Goal: Transaction & Acquisition: Purchase product/service

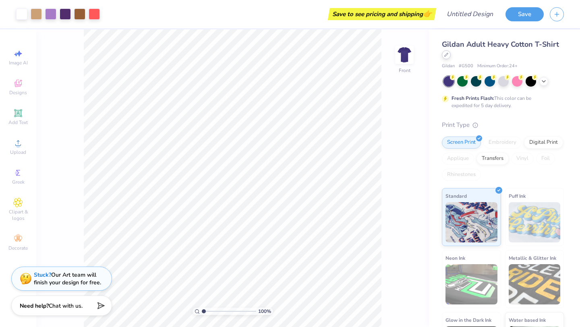
click at [445, 57] on div at bounding box center [446, 54] width 9 height 9
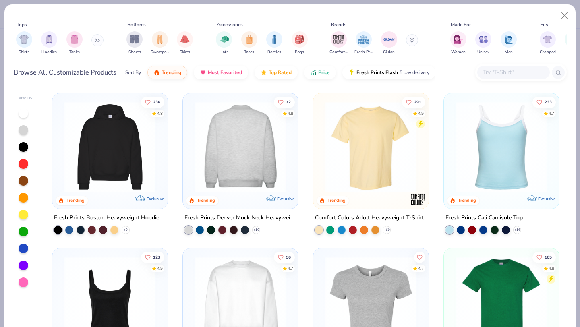
click at [244, 153] on img at bounding box center [240, 147] width 99 height 91
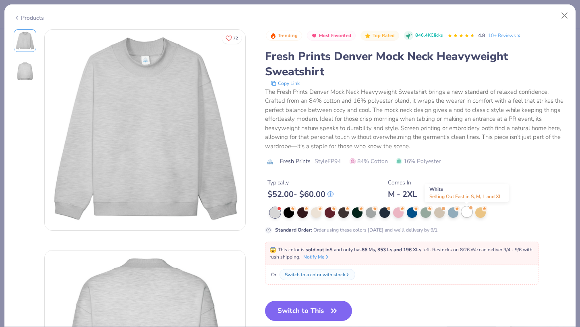
click at [465, 212] on div at bounding box center [467, 212] width 10 height 10
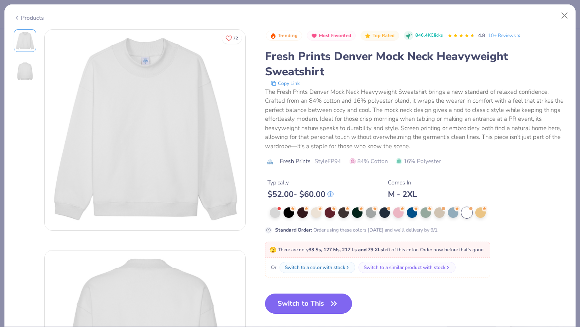
click at [312, 306] on button "Switch to This" at bounding box center [308, 304] width 87 height 20
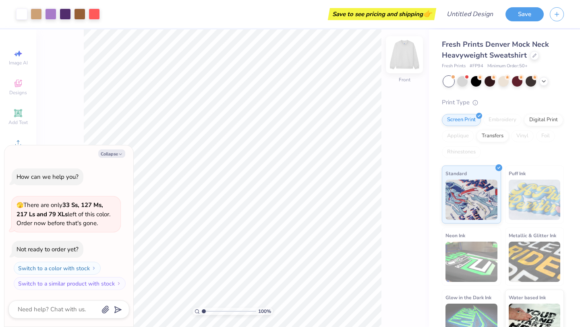
click at [404, 55] on img at bounding box center [404, 55] width 32 height 32
click at [403, 54] on img at bounding box center [404, 55] width 32 height 32
click at [402, 56] on img at bounding box center [404, 55] width 32 height 32
click at [110, 148] on div "Collapse How can we help you? 🫣 There are only 33 Ss, 127 Ms, 217 Ls and 79 XLs…" at bounding box center [68, 236] width 129 height 182
click at [112, 155] on button "Collapse" at bounding box center [111, 154] width 27 height 8
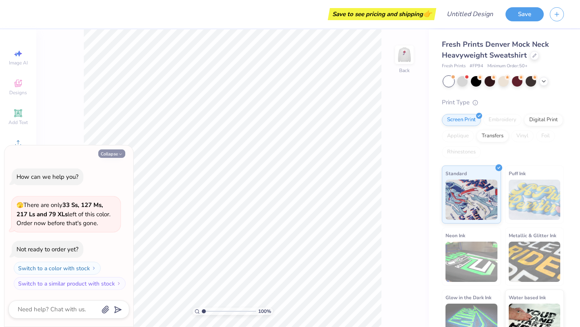
type textarea "x"
